Goal: Information Seeking & Learning: Find contact information

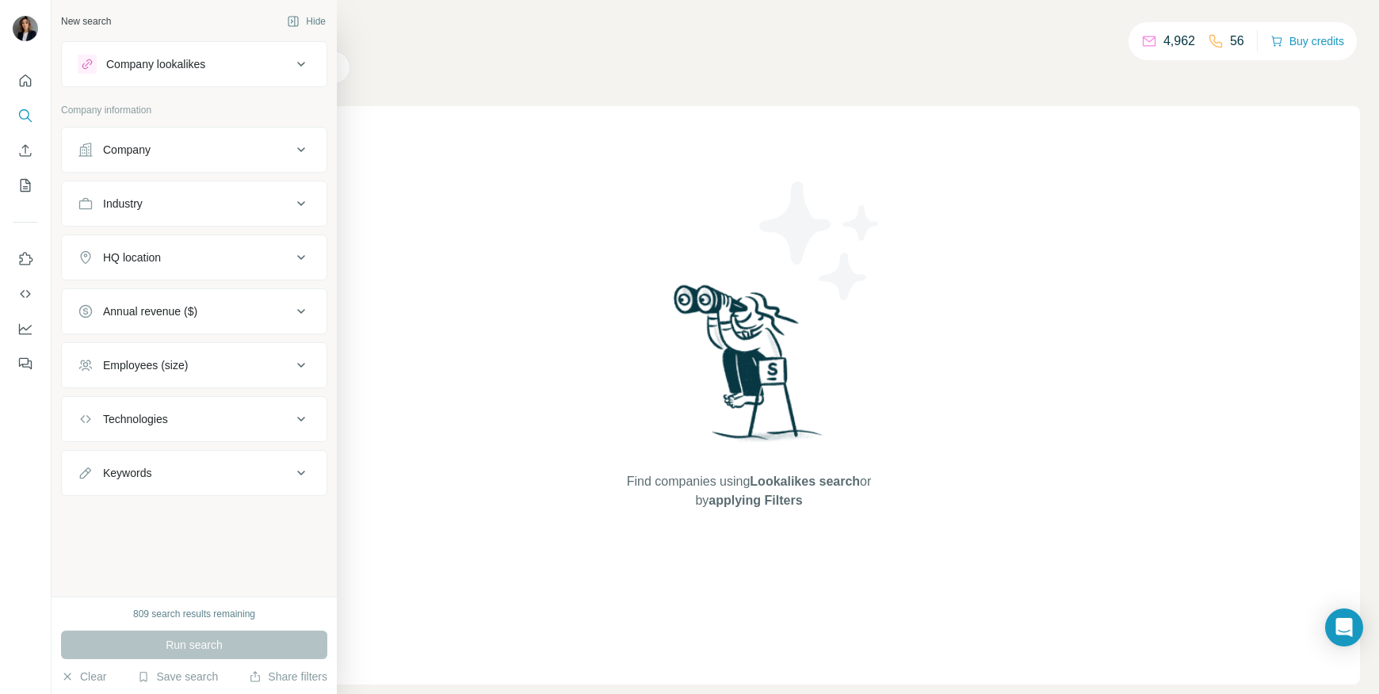
click at [172, 143] on div "Company" at bounding box center [185, 150] width 214 height 16
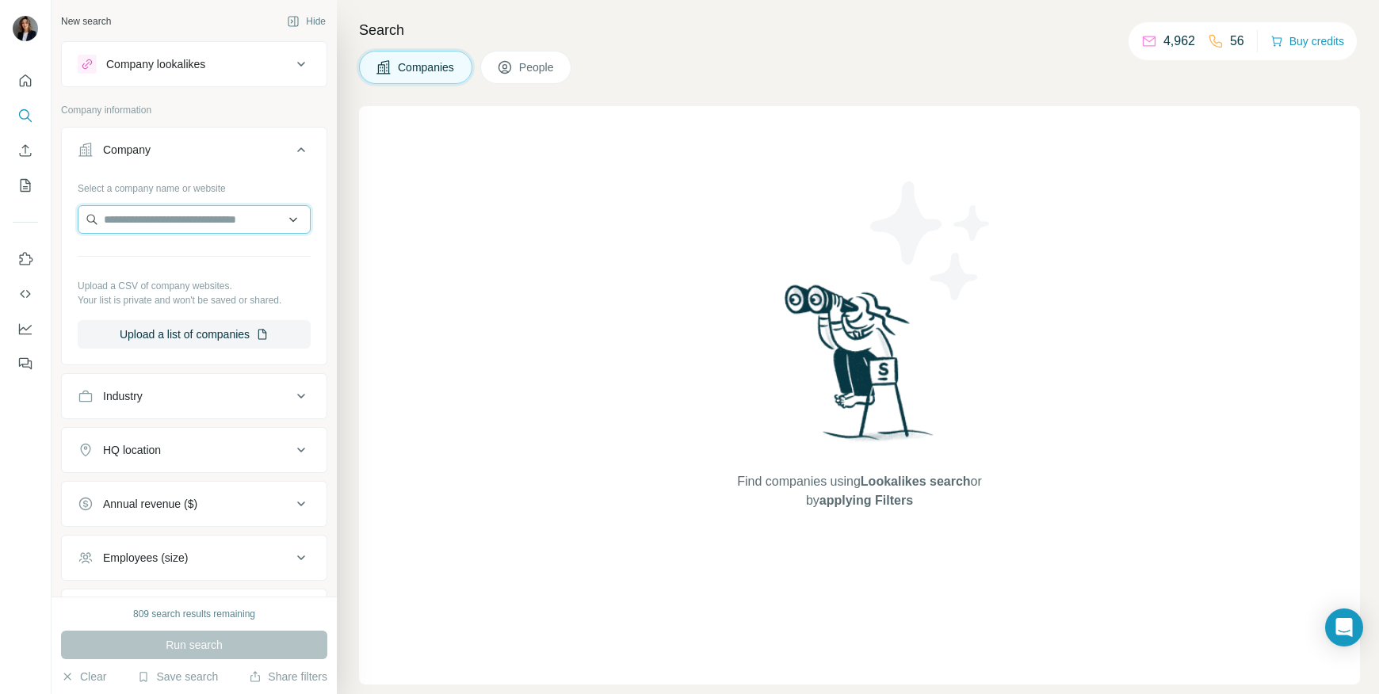
click at [149, 223] on input "text" at bounding box center [194, 219] width 233 height 29
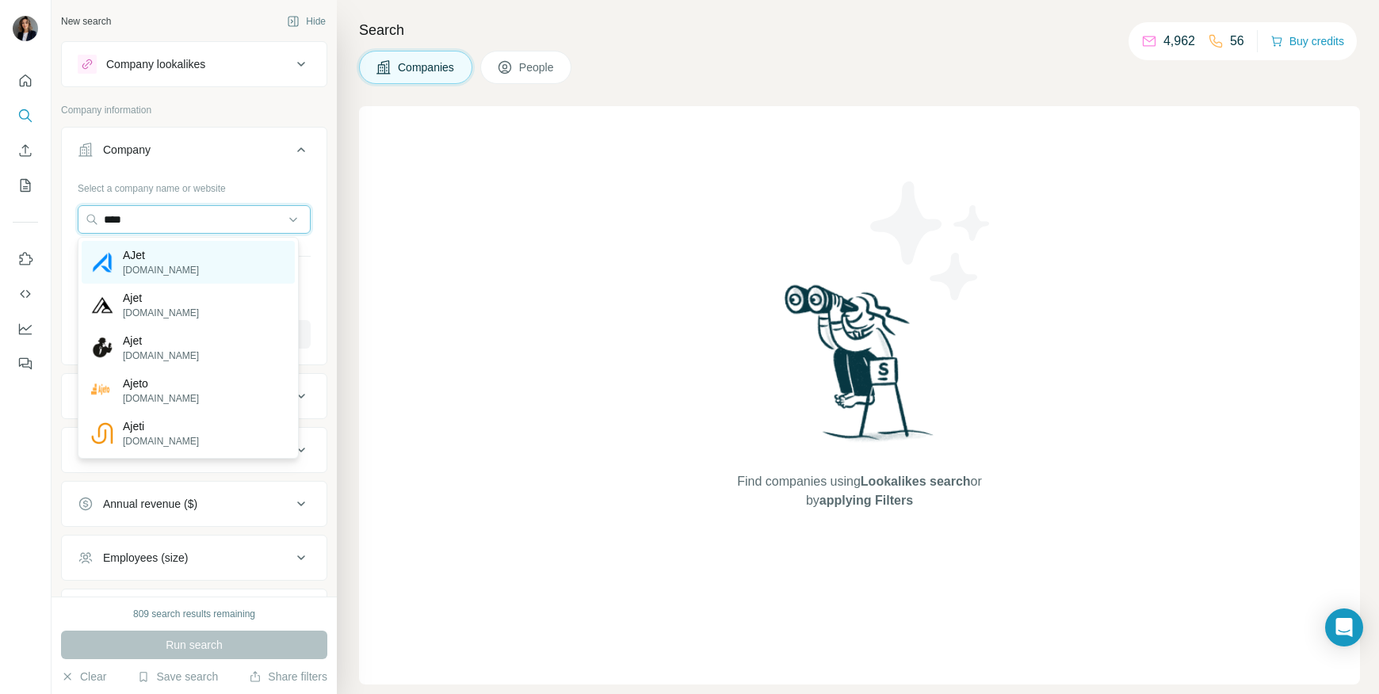
type input "****"
click at [147, 264] on p "[DOMAIN_NAME]" at bounding box center [161, 270] width 76 height 14
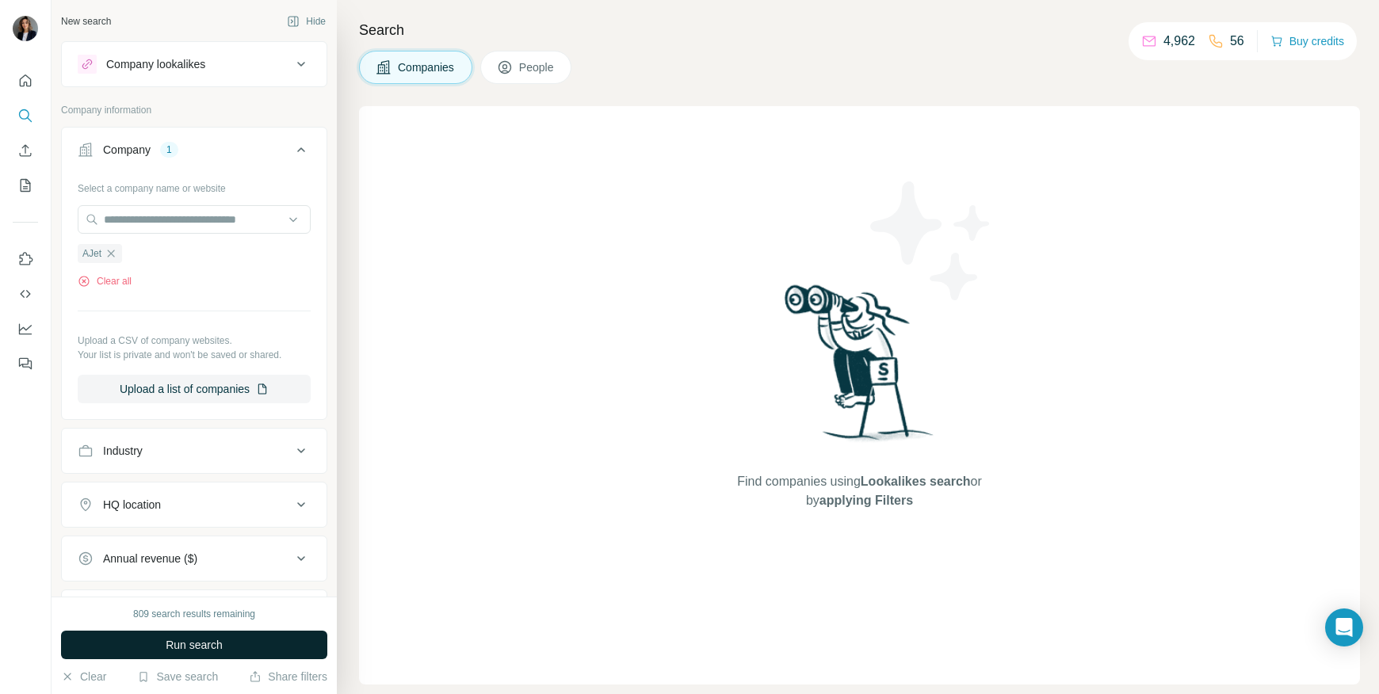
click at [191, 638] on span "Run search" at bounding box center [194, 645] width 57 height 16
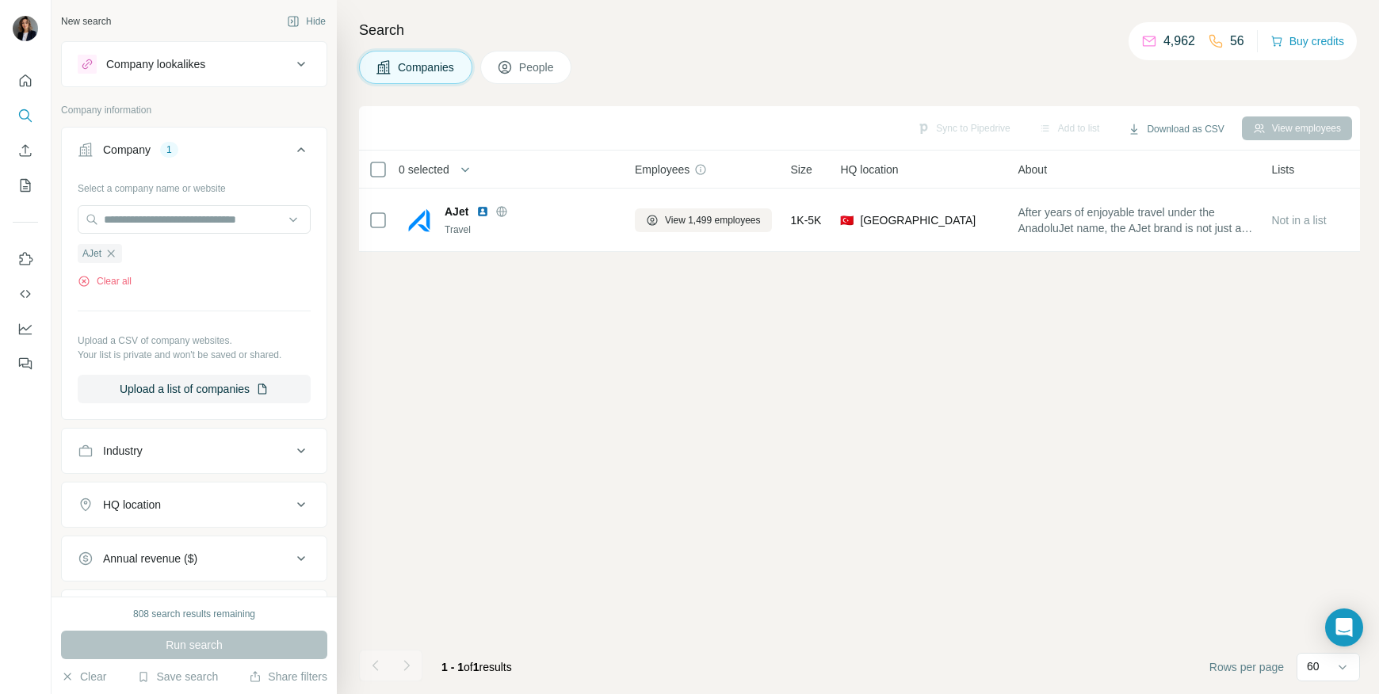
click at [539, 69] on span "People" at bounding box center [537, 67] width 36 height 16
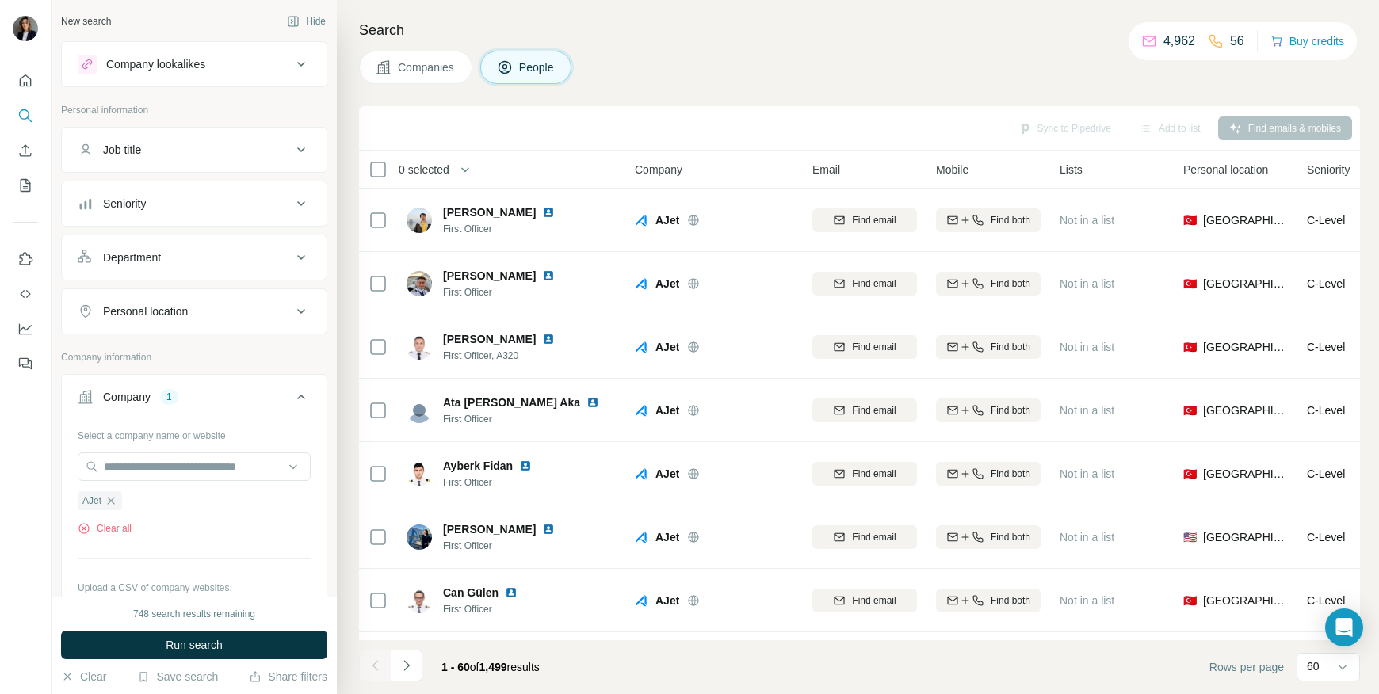
click at [150, 196] on div "Seniority" at bounding box center [185, 204] width 214 height 16
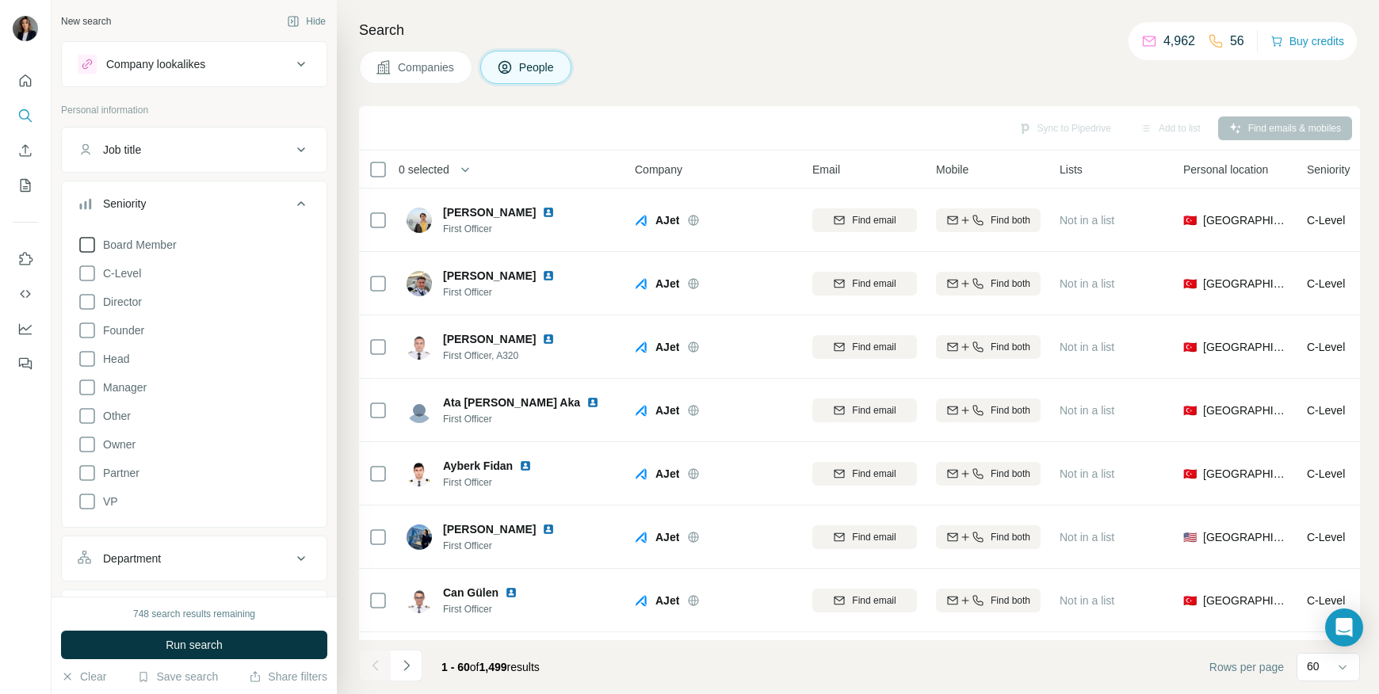
click at [143, 246] on span "Board Member" at bounding box center [137, 245] width 80 height 16
click at [141, 272] on span "C-Level" at bounding box center [119, 273] width 44 height 16
click at [142, 307] on span "Director" at bounding box center [119, 302] width 45 height 16
click at [144, 328] on span "Founder" at bounding box center [121, 331] width 48 height 16
click at [145, 365] on div "Board Member C-Level Director Founder Head Manager Other Owner Partner VP Clear…" at bounding box center [194, 382] width 233 height 306
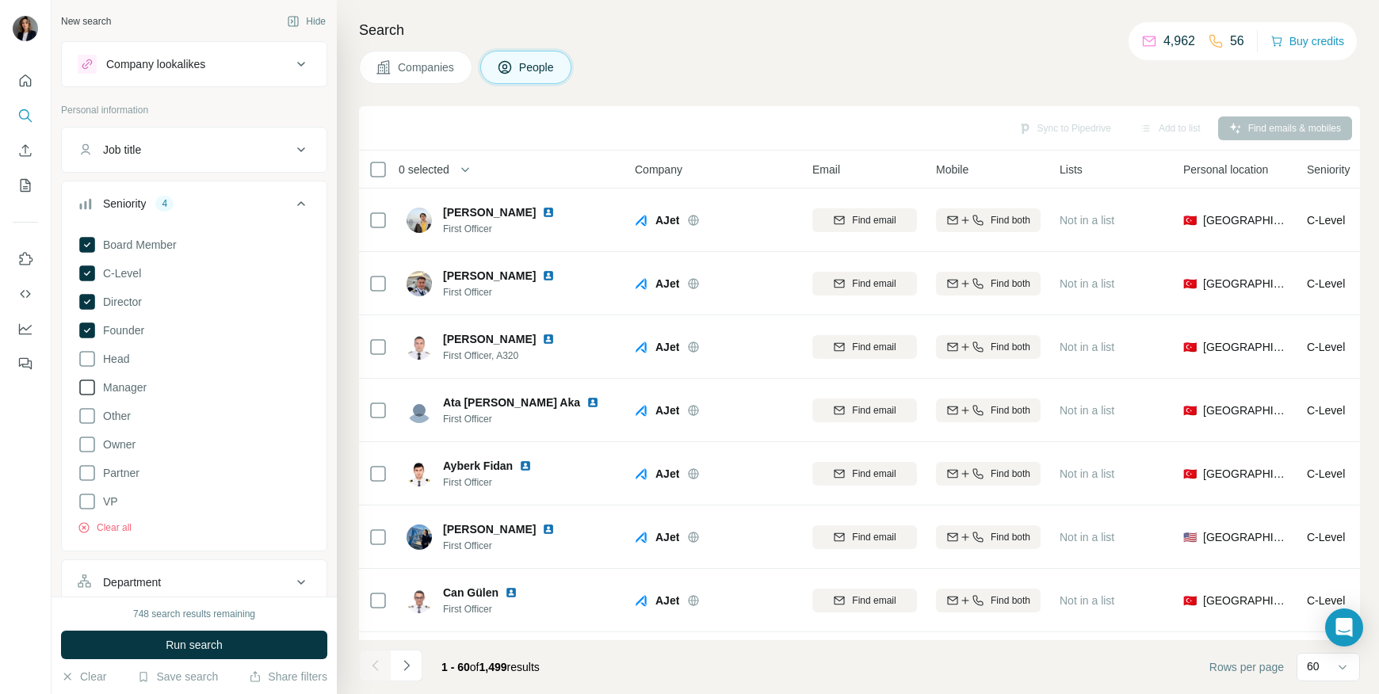
click at [146, 391] on span "Manager" at bounding box center [122, 388] width 50 height 16
click at [138, 504] on div "Board Member C-Level Director Founder Head Manager Other Owner Partner VP Clear…" at bounding box center [194, 382] width 233 height 306
click at [109, 501] on span "VP" at bounding box center [107, 502] width 21 height 16
click at [188, 652] on span "Run search" at bounding box center [194, 645] width 57 height 16
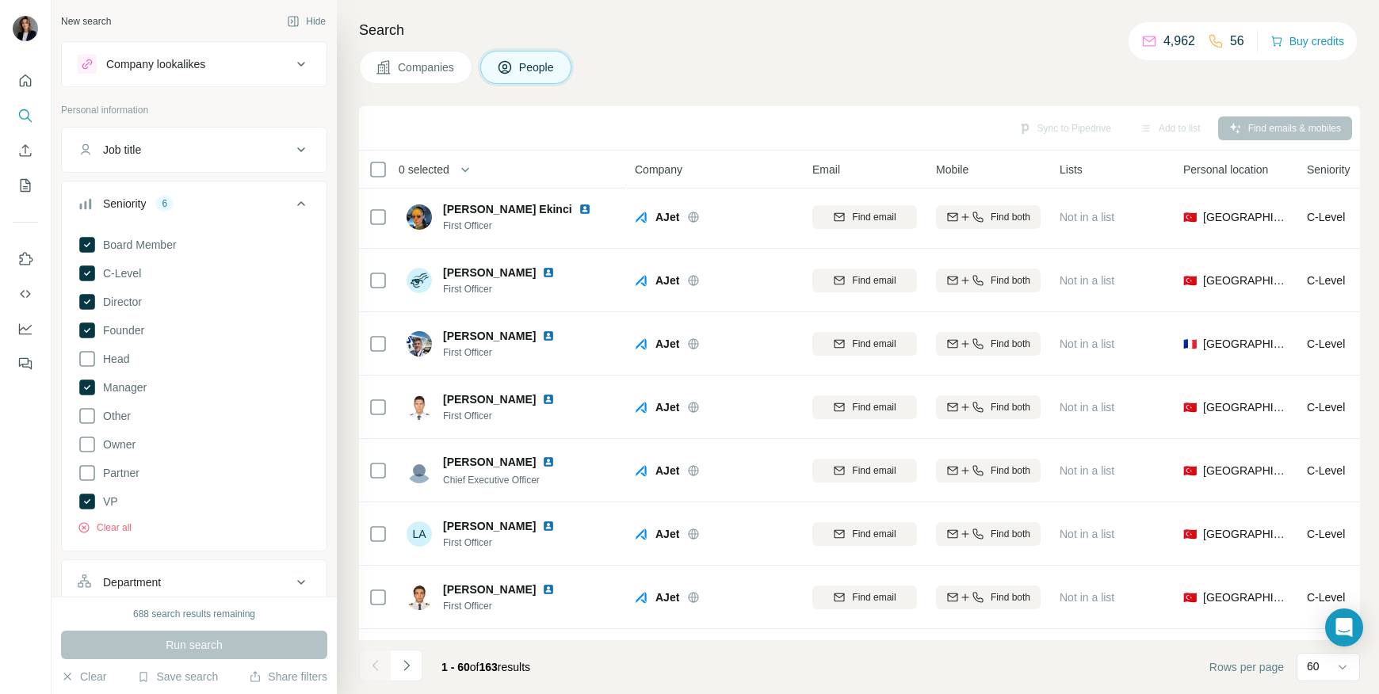
scroll to position [938, 0]
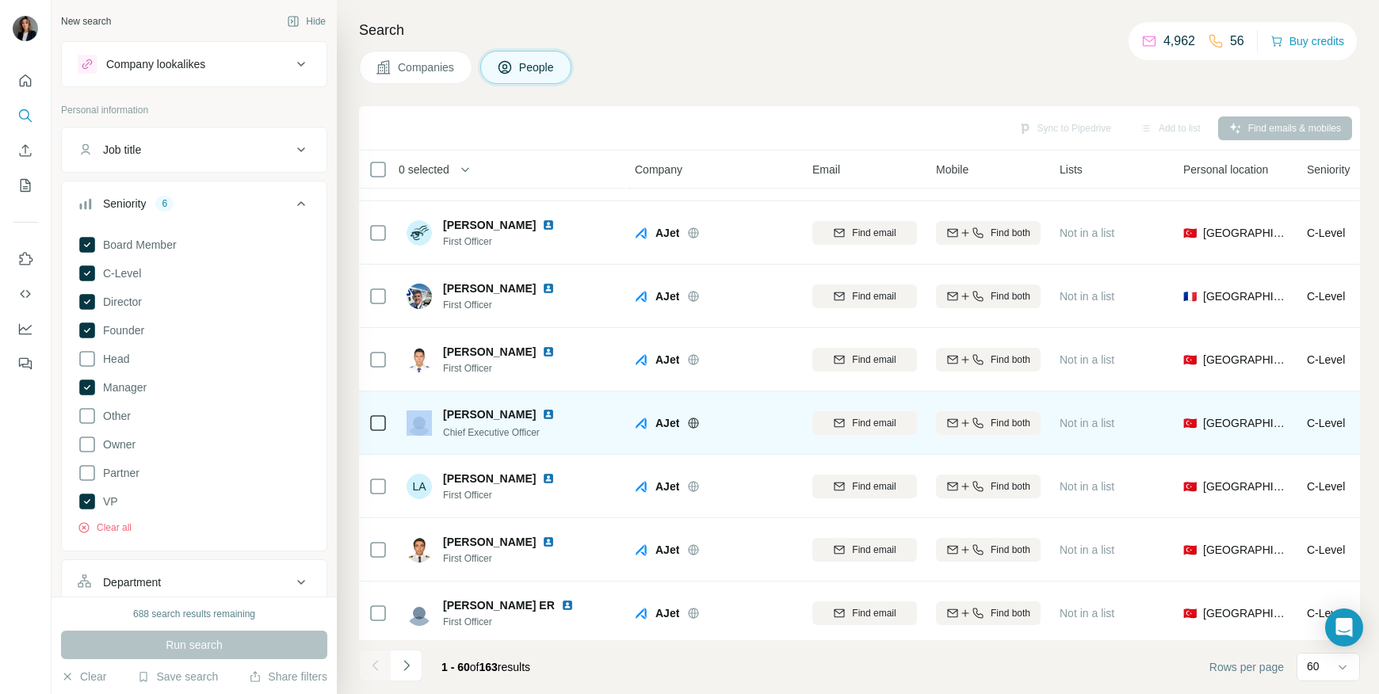
click at [382, 430] on div at bounding box center [377, 423] width 19 height 19
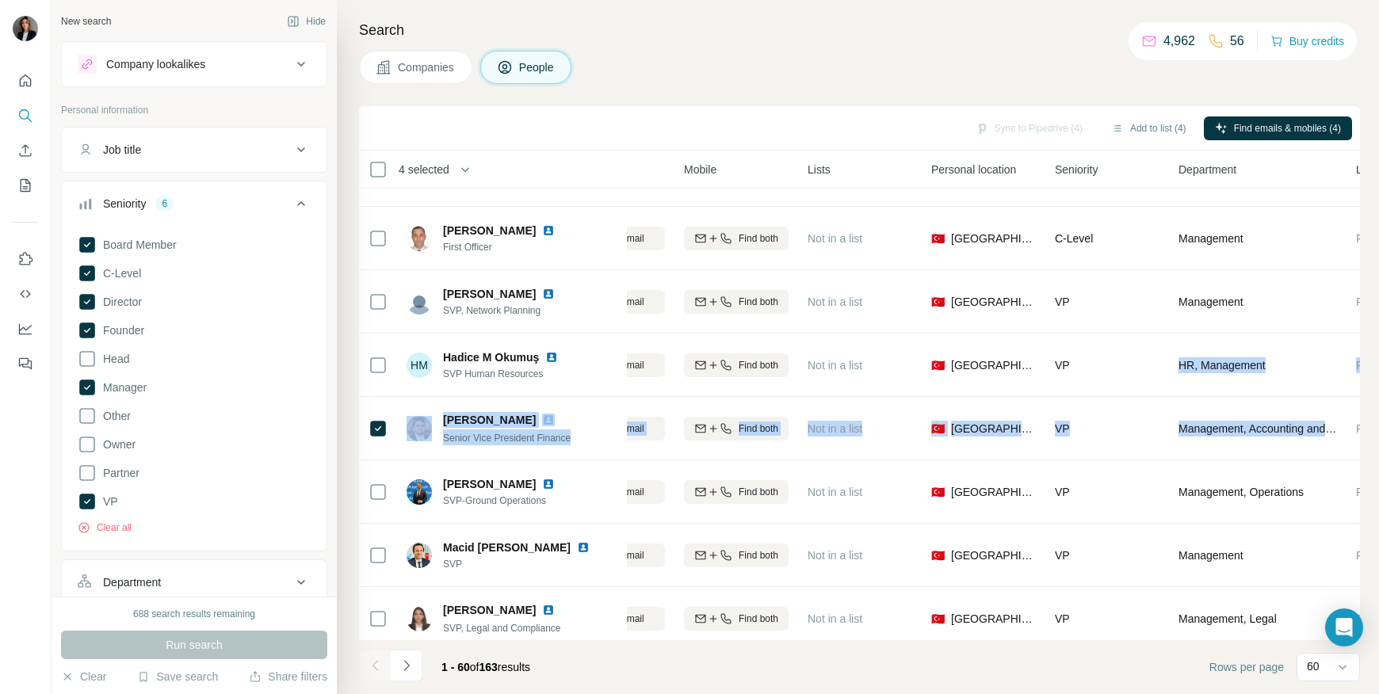
scroll to position [1630, 371]
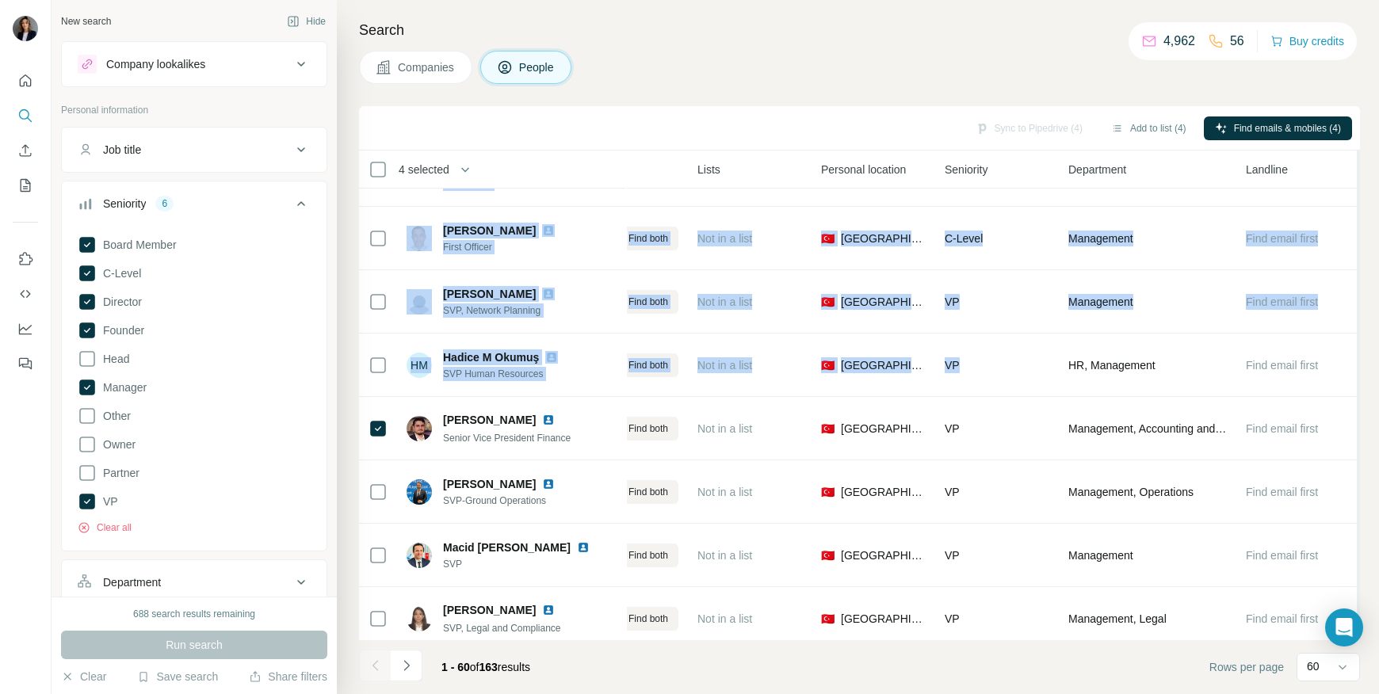
drag, startPoint x: 1351, startPoint y: 395, endPoint x: 1350, endPoint y: 412, distance: 17.5
click at [1350, 412] on table "4 selected People Company Email Mobile Lists Personal location Seniority Depart…" at bounding box center [678, 442] width 1363 height 3842
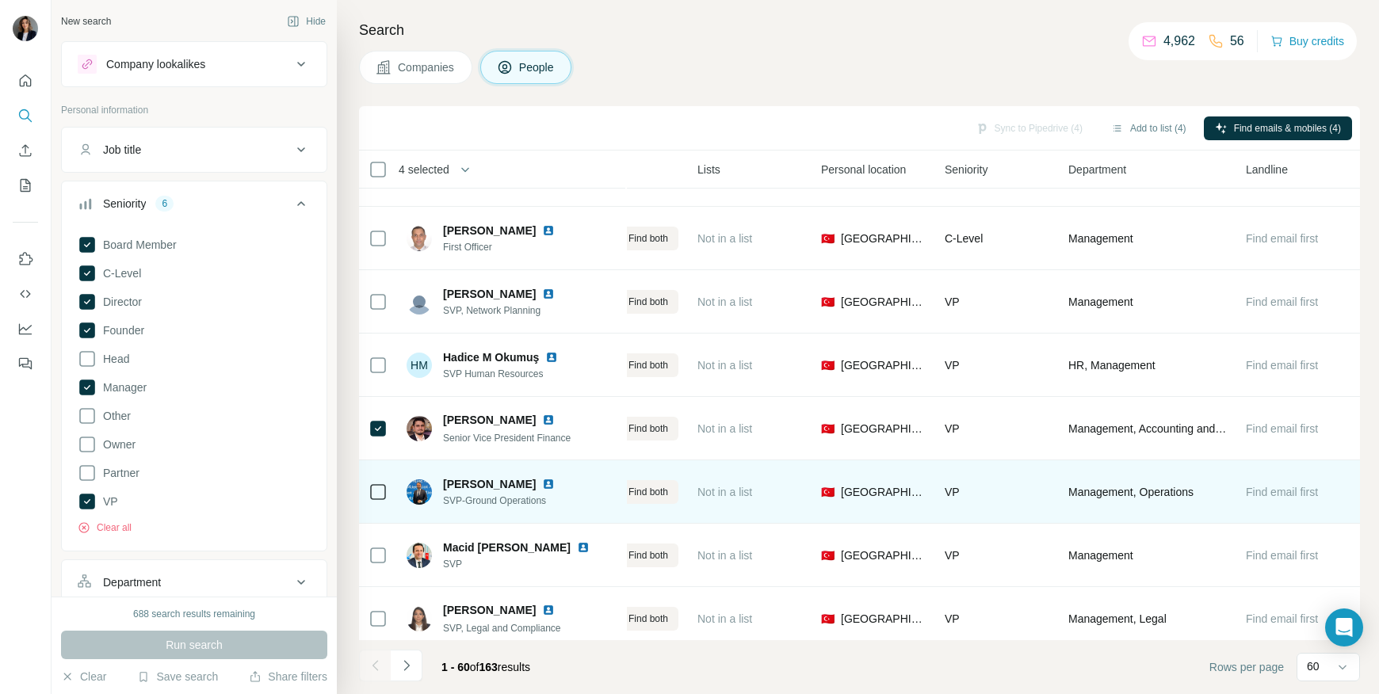
click at [387, 495] on td at bounding box center [378, 491] width 38 height 63
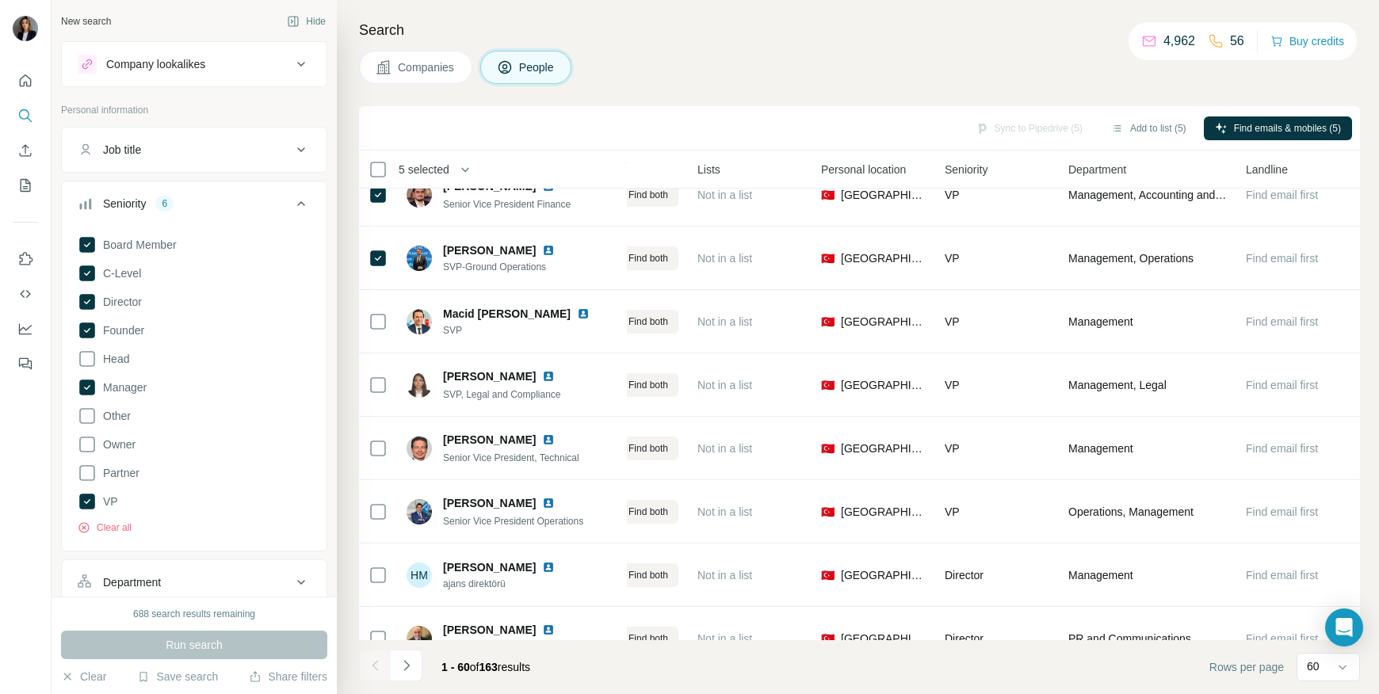
scroll to position [1927, 371]
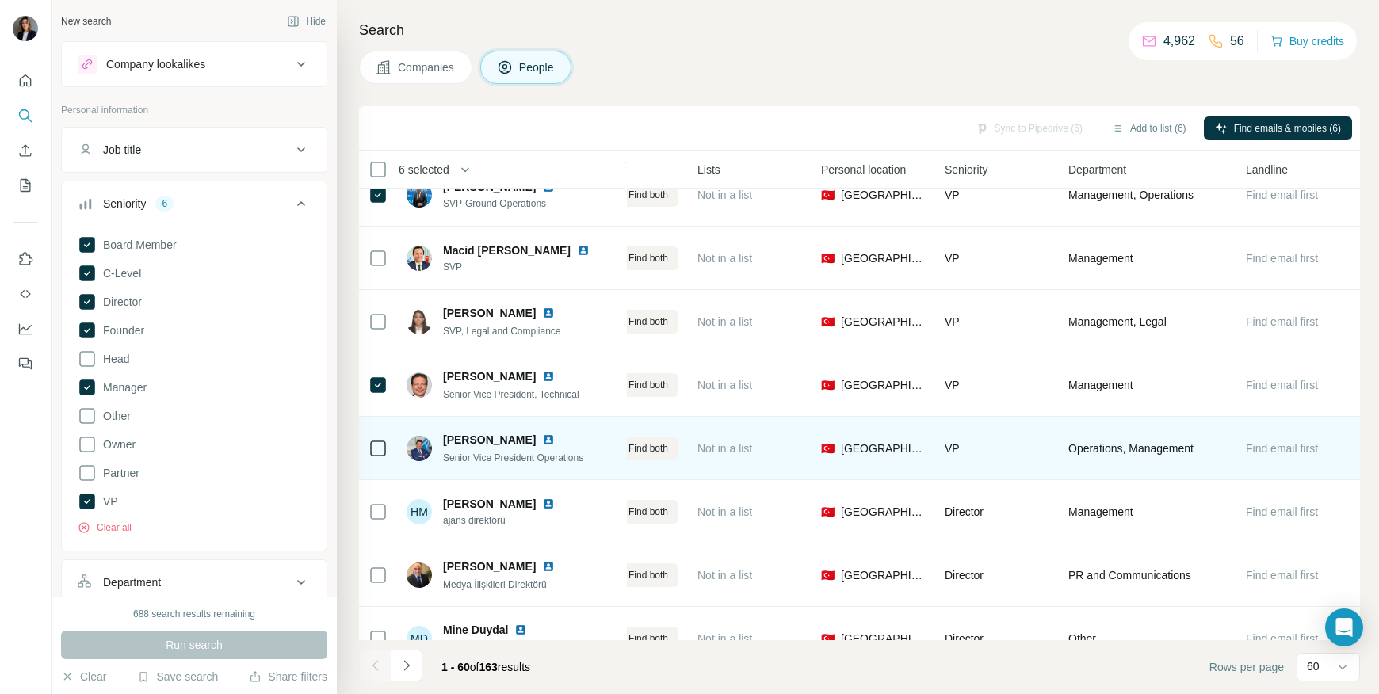
click at [380, 437] on div at bounding box center [377, 448] width 19 height 44
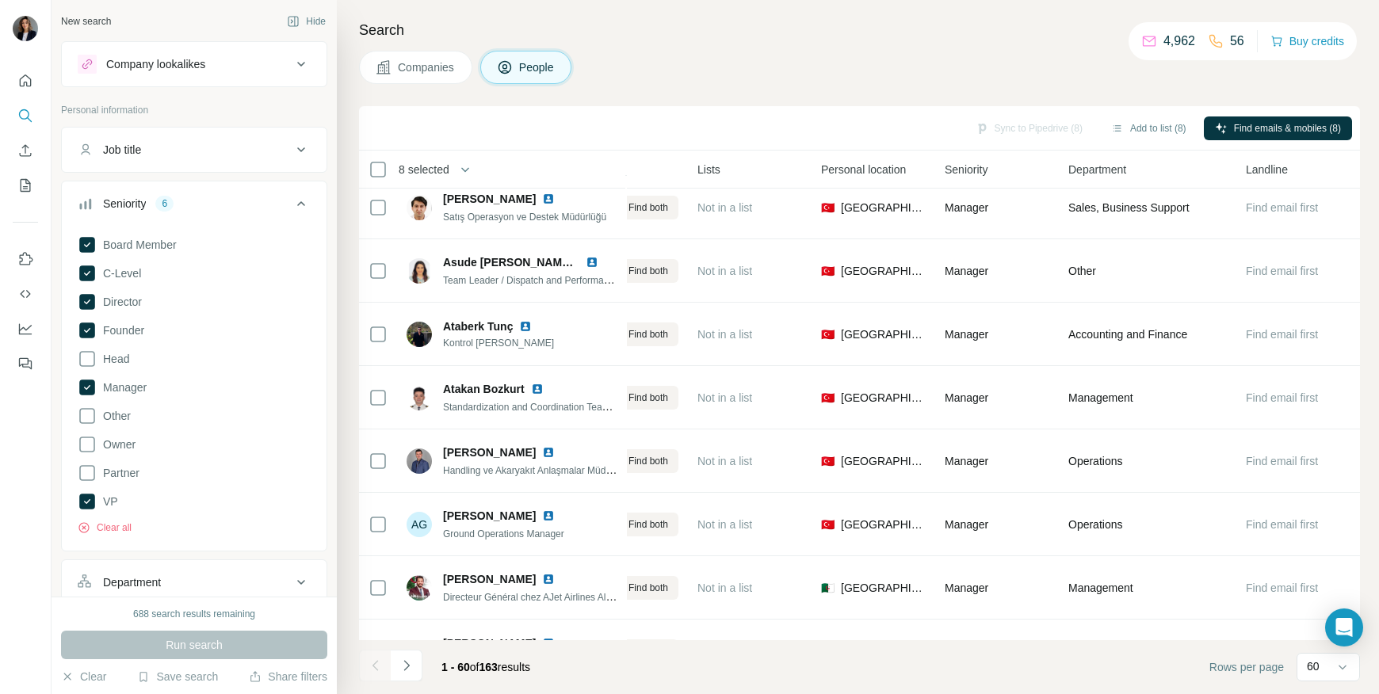
scroll to position [3361, 371]
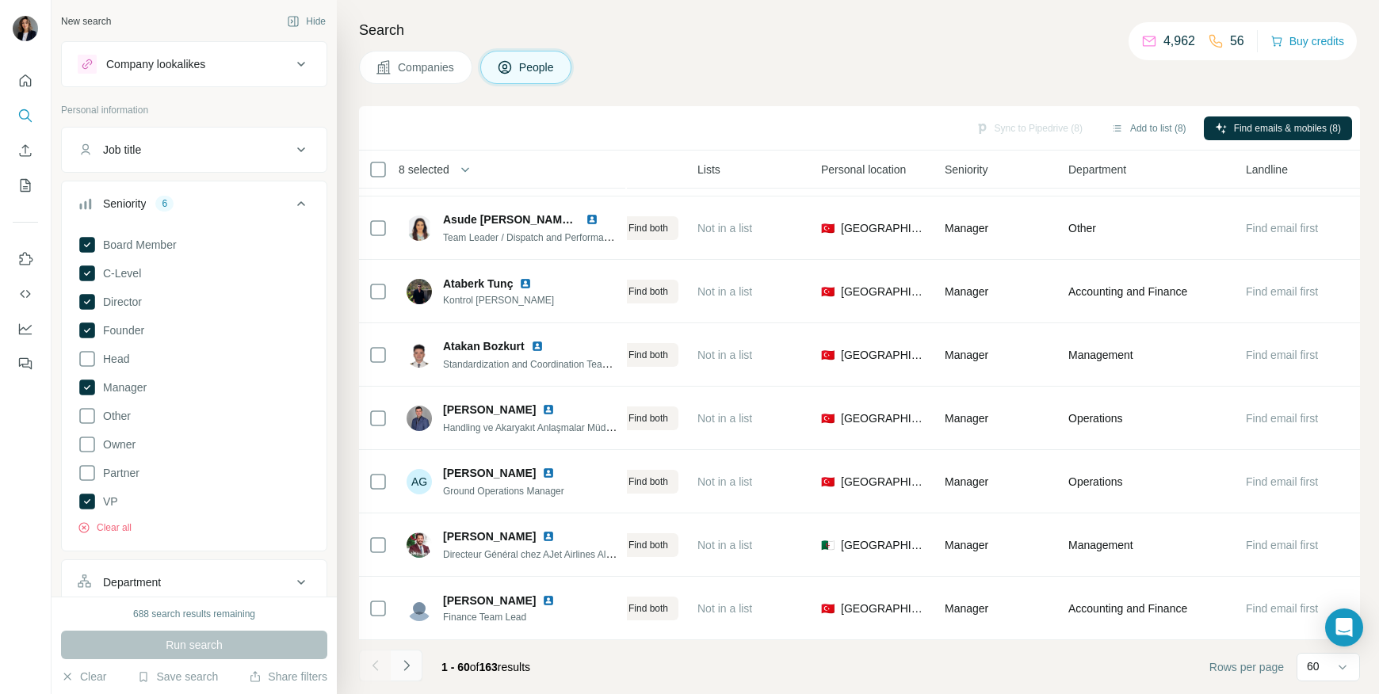
click at [407, 671] on icon "Navigate to next page" at bounding box center [407, 666] width 16 height 16
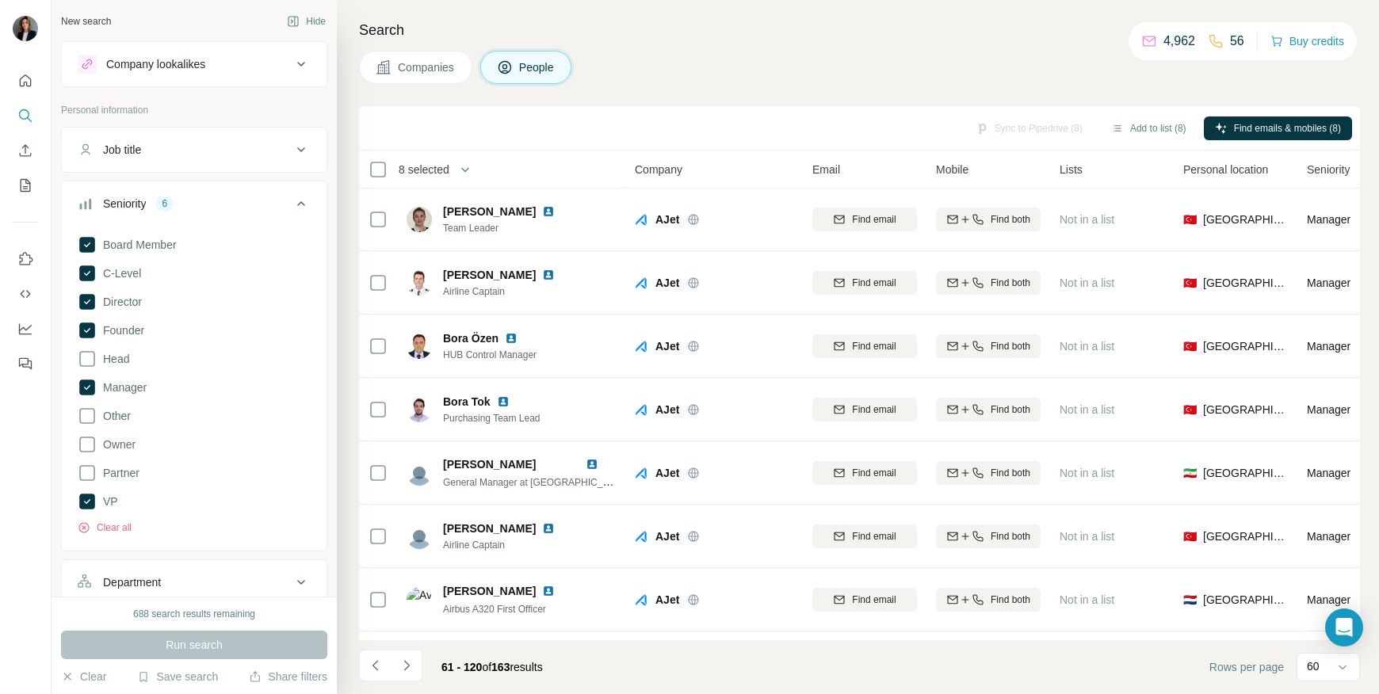
scroll to position [3361, 0]
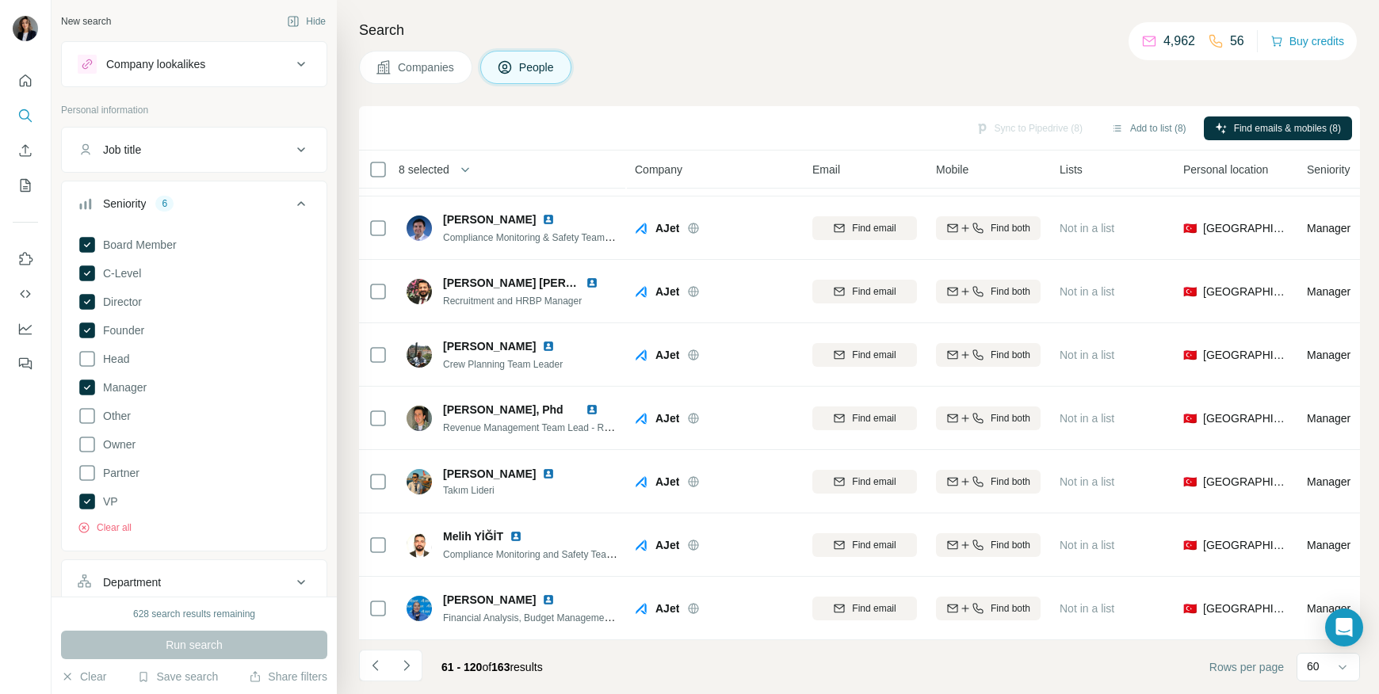
click at [1365, 189] on div "Search Companies People Sync to Pipedrive (8) Add to list (8) Find emails & mob…" at bounding box center [858, 347] width 1042 height 694
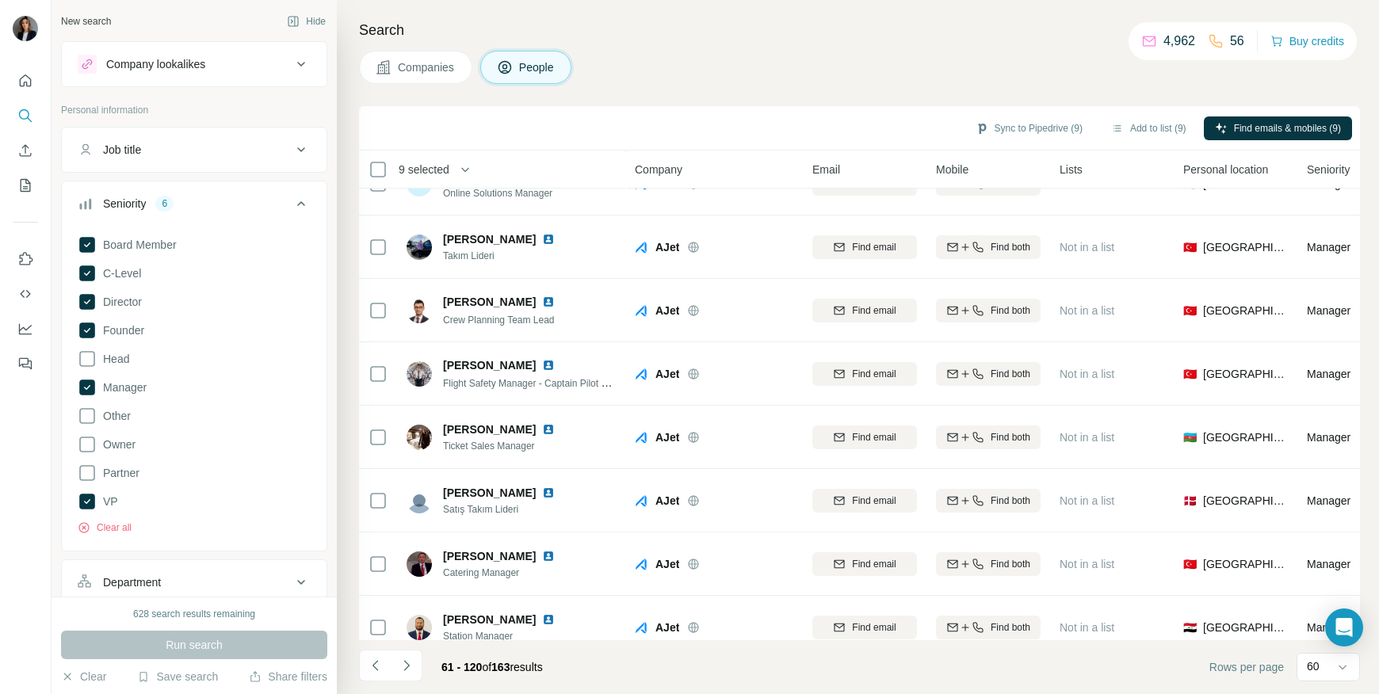
scroll to position [2892, 0]
